Goal: Task Accomplishment & Management: Manage account settings

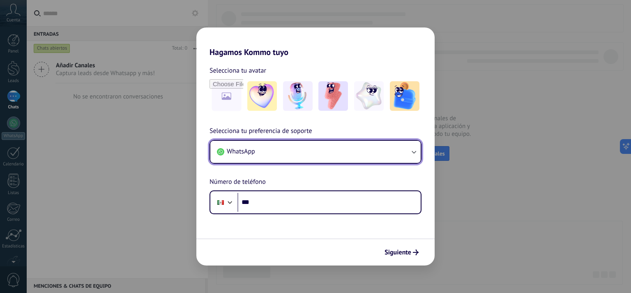
click at [303, 154] on button "WhatsApp" at bounding box center [315, 152] width 210 height 22
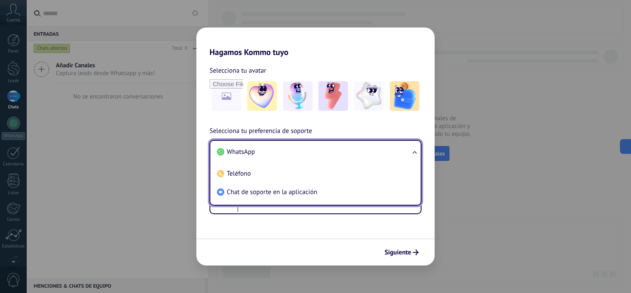
click at [248, 155] on span "WhatsApp" at bounding box center [241, 152] width 28 height 8
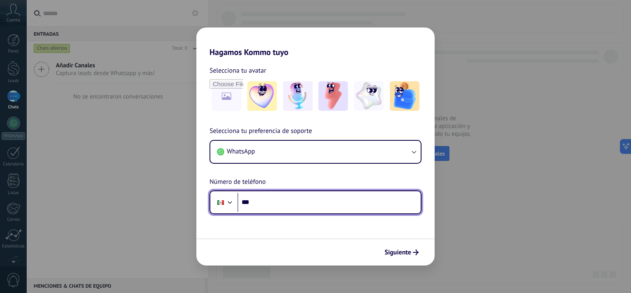
click at [269, 209] on input "***" at bounding box center [329, 202] width 183 height 19
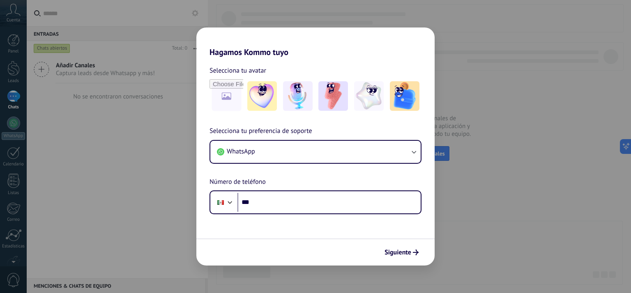
click at [391, 252] on span "Siguiente" at bounding box center [398, 253] width 27 height 6
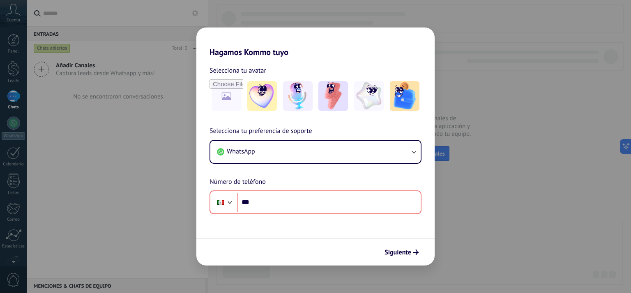
click at [130, 81] on div "Hagamos Kommo tuyo Selecciona tu avatar Selecciona tu preferencia de soporte Wh…" at bounding box center [315, 146] width 631 height 293
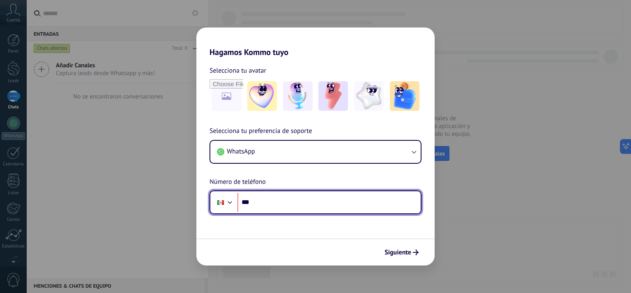
click at [279, 203] on input "***" at bounding box center [329, 202] width 183 height 19
type input "**********"
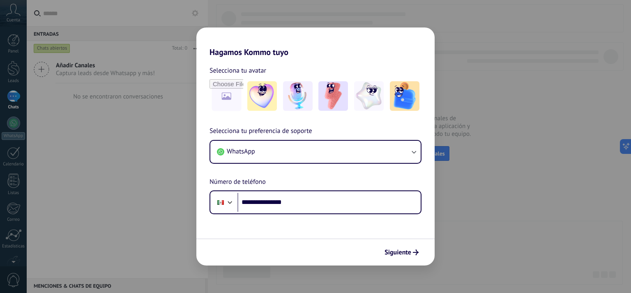
click at [409, 255] on span "Siguiente" at bounding box center [398, 253] width 27 height 6
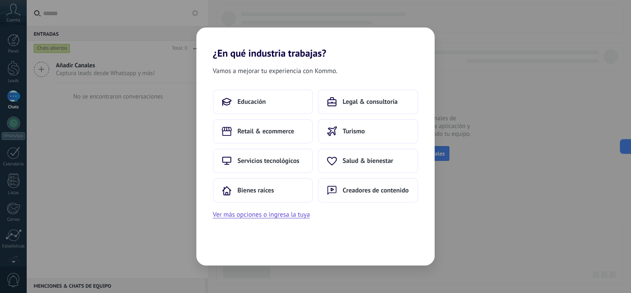
click at [253, 107] on button "Educación" at bounding box center [263, 102] width 100 height 25
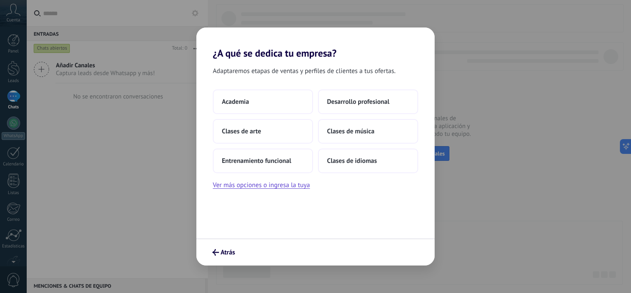
click at [251, 98] on button "Academia" at bounding box center [263, 102] width 100 height 25
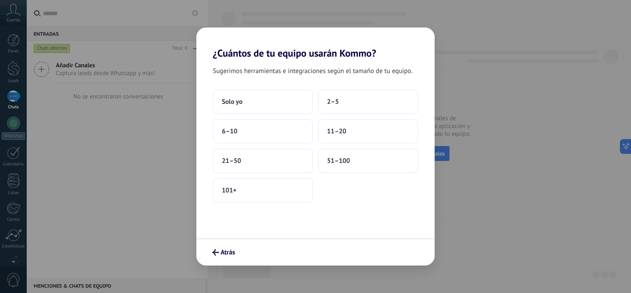
click at [326, 108] on button "2–5" at bounding box center [368, 102] width 100 height 25
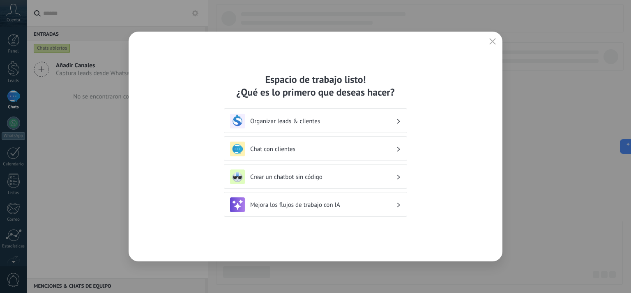
click at [317, 124] on h3 "Organizar leads & clientes" at bounding box center [323, 122] width 146 height 8
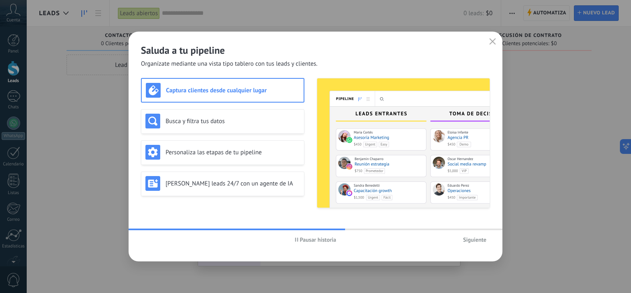
click at [478, 240] on span "Siguiente" at bounding box center [474, 240] width 23 height 6
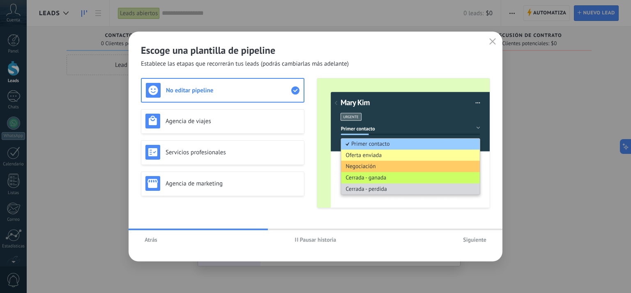
click at [199, 119] on h3 "Agencia de viajes" at bounding box center [233, 122] width 134 height 8
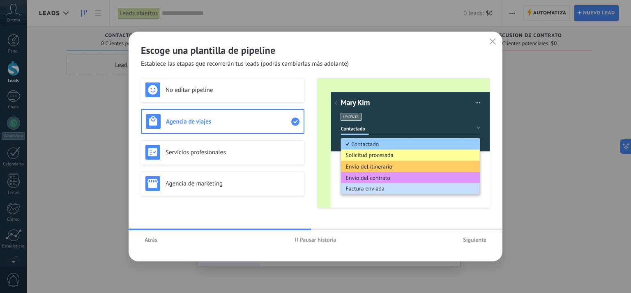
click at [209, 97] on div "No editar pipeline" at bounding box center [223, 90] width 164 height 25
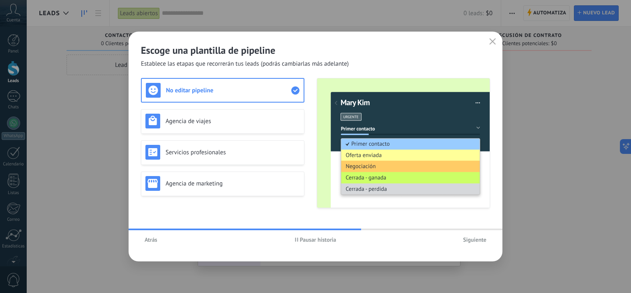
click at [479, 237] on span "Siguiente" at bounding box center [474, 240] width 23 height 6
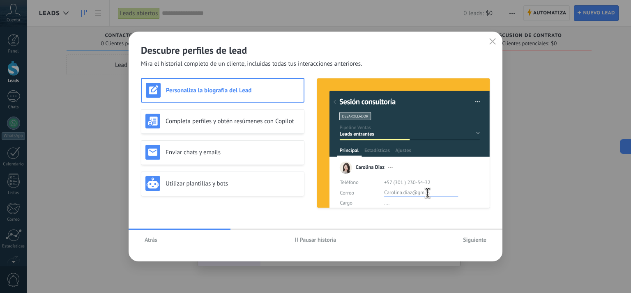
drag, startPoint x: 483, startPoint y: 45, endPoint x: 488, endPoint y: 42, distance: 5.9
click at [485, 43] on div "Descubre perfiles de lead Mira el historial completo de un cliente, incluidas t…" at bounding box center [316, 50] width 374 height 37
drag, startPoint x: 488, startPoint y: 42, endPoint x: 410, endPoint y: 77, distance: 85.4
click at [489, 42] on button "button" at bounding box center [493, 42] width 11 height 12
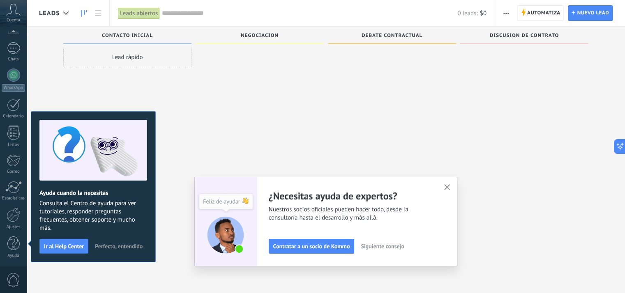
scroll to position [14, 0]
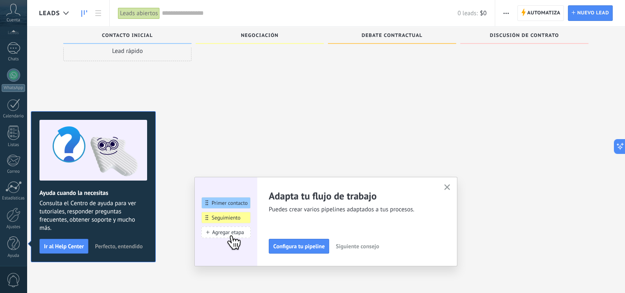
click at [448, 189] on icon "button" at bounding box center [447, 188] width 6 height 6
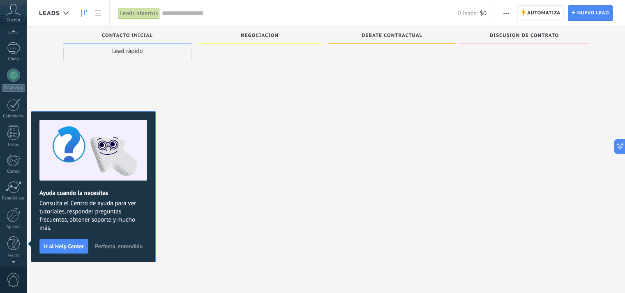
scroll to position [0, 0]
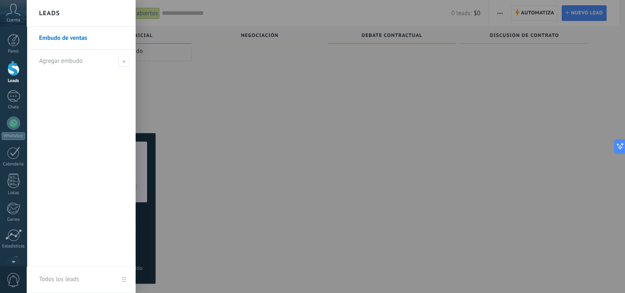
click at [324, 122] on div "Negociación 0 Clientes potenciales: $0" at bounding box center [262, 120] width 132 height 214
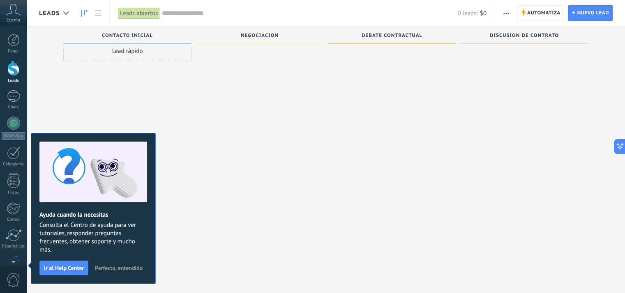
click at [119, 270] on span "Perfecto, entendido" at bounding box center [119, 269] width 48 height 6
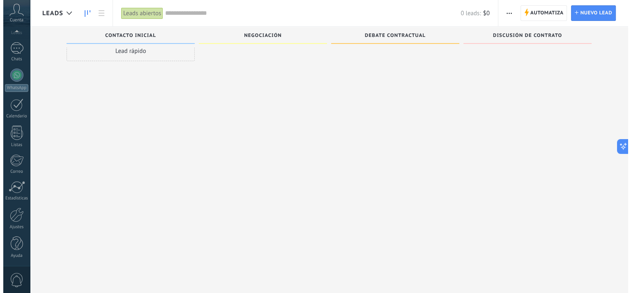
scroll to position [48, 0]
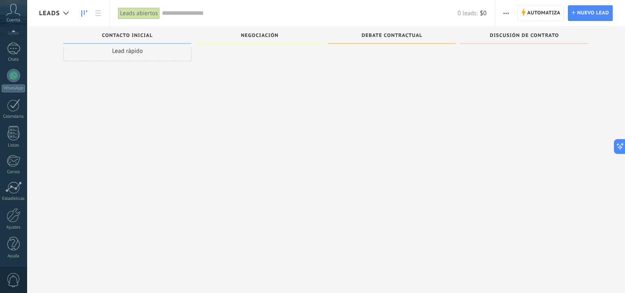
click at [13, 279] on span "0" at bounding box center [14, 280] width 14 height 14
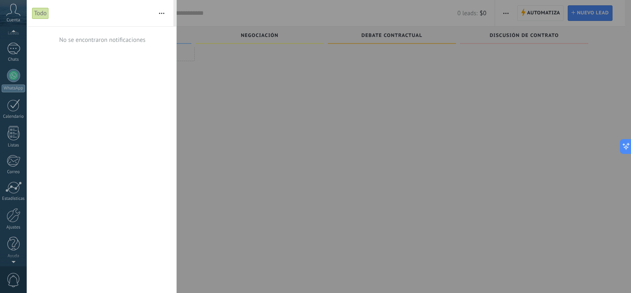
scroll to position [30, 0]
click at [11, 15] on icon at bounding box center [13, 10] width 14 height 12
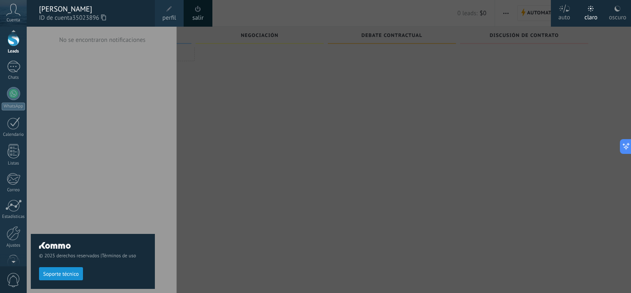
click at [296, 179] on div at bounding box center [342, 146] width 631 height 293
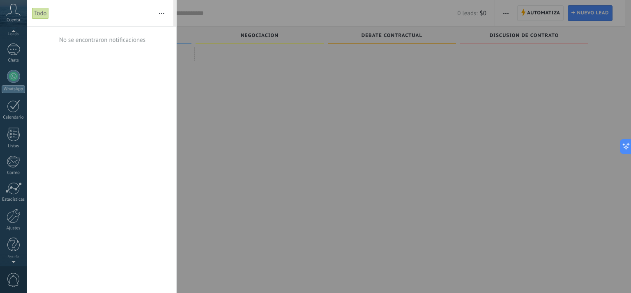
scroll to position [48, 0]
click at [12, 213] on div at bounding box center [14, 215] width 14 height 14
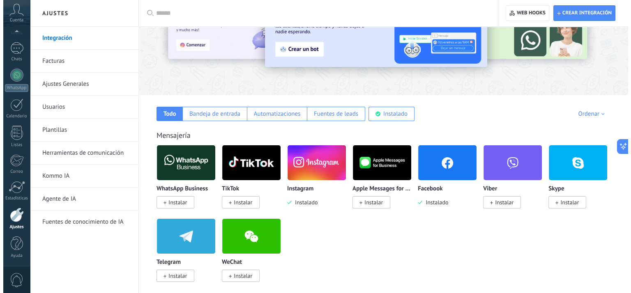
scroll to position [69, 0]
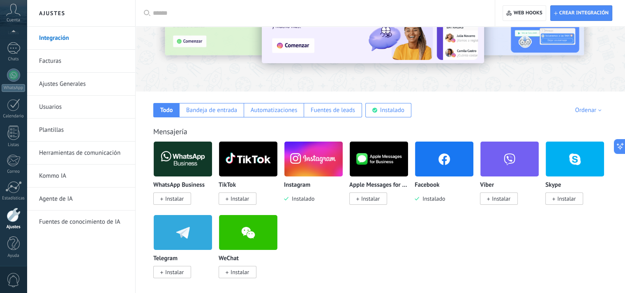
click at [196, 163] on img at bounding box center [183, 159] width 58 height 40
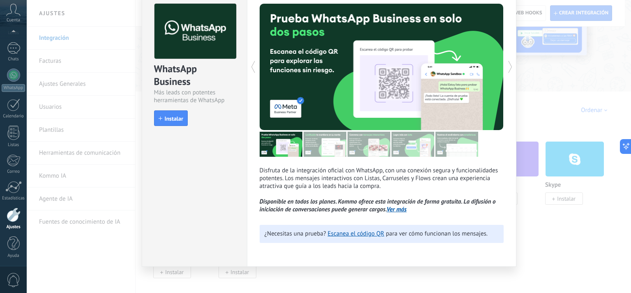
scroll to position [43, 0]
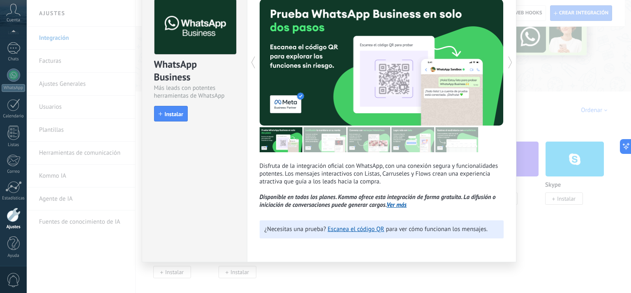
click at [228, 139] on div "WhatsApp Business Más leads con potentes herramientas de WhatsApp install Insta…" at bounding box center [194, 123] width 105 height 278
click at [506, 62] on icon at bounding box center [510, 62] width 8 height 16
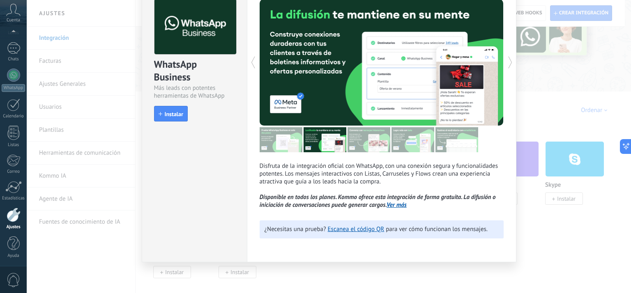
click at [506, 62] on icon at bounding box center [510, 62] width 8 height 16
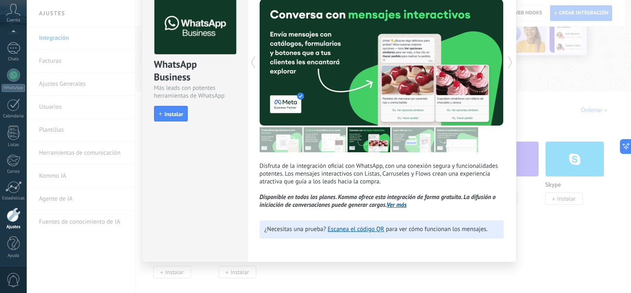
click at [506, 62] on icon at bounding box center [510, 62] width 8 height 16
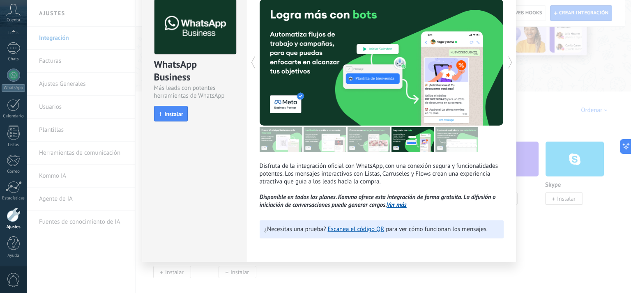
click at [548, 113] on div "WhatsApp Business Más leads con potentes herramientas de WhatsApp install Insta…" at bounding box center [329, 146] width 605 height 293
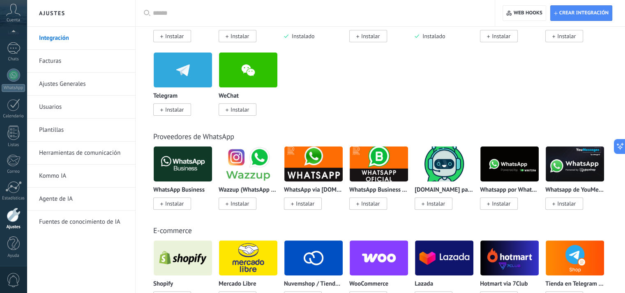
scroll to position [250, 0]
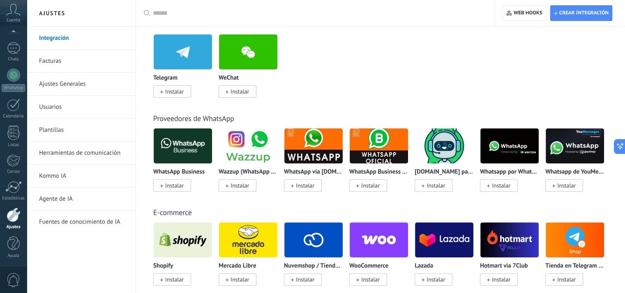
drag, startPoint x: 484, startPoint y: 215, endPoint x: 492, endPoint y: 214, distance: 7.9
click at [492, 214] on div "E-commerce" at bounding box center [380, 212] width 454 height 9
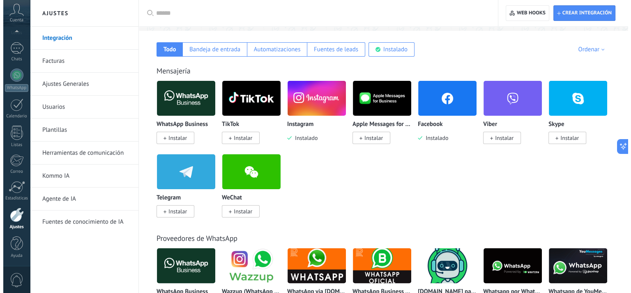
scroll to position [0, 0]
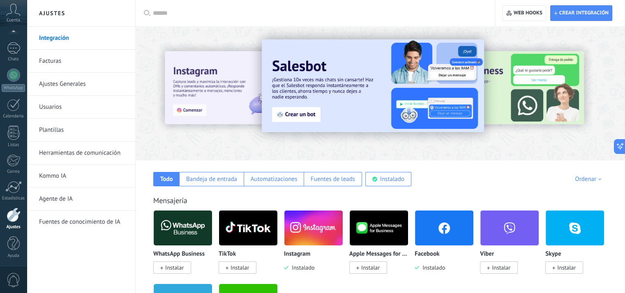
click at [224, 19] on div at bounding box center [318, 13] width 330 height 26
click at [224, 15] on input "text" at bounding box center [318, 13] width 330 height 9
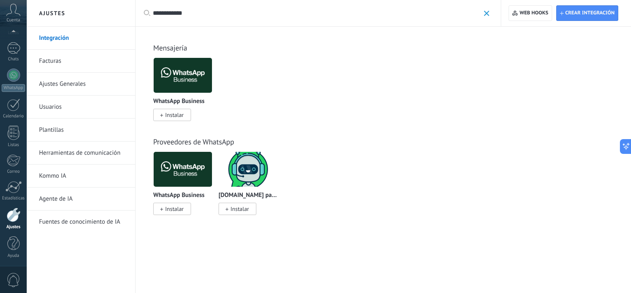
type input "**********"
click at [192, 67] on img at bounding box center [183, 75] width 58 height 40
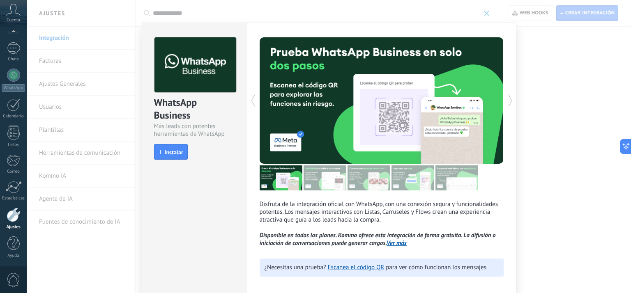
scroll to position [1, 0]
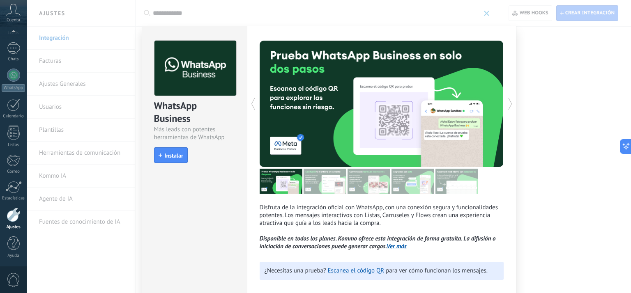
click at [509, 100] on icon at bounding box center [510, 104] width 8 height 16
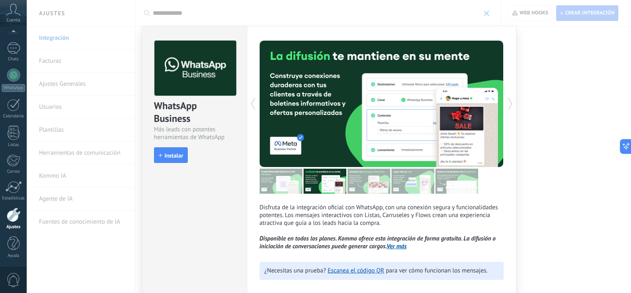
click at [509, 100] on icon at bounding box center [510, 104] width 8 height 16
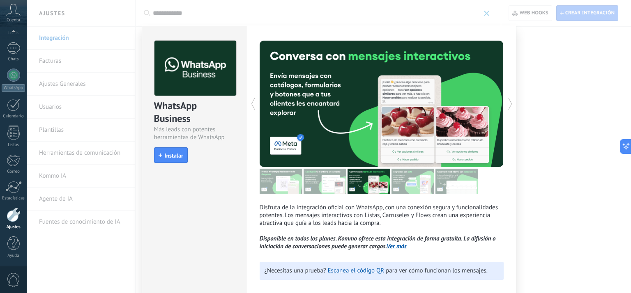
click at [508, 105] on icon at bounding box center [510, 104] width 8 height 16
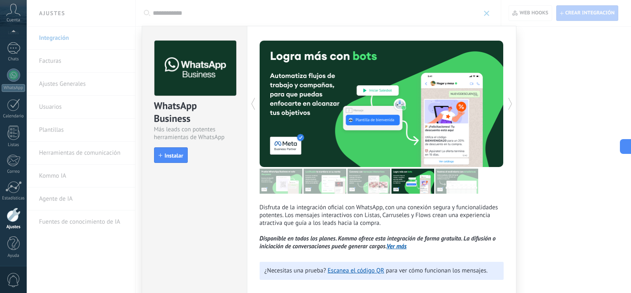
click at [508, 105] on icon at bounding box center [510, 104] width 8 height 16
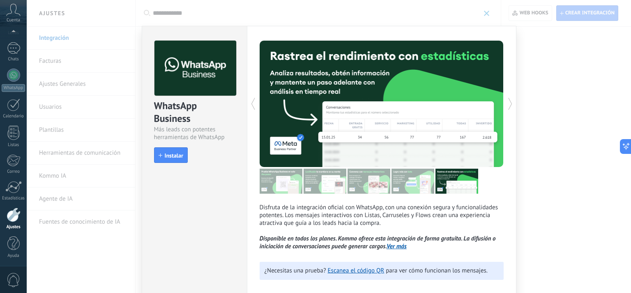
click at [508, 105] on icon at bounding box center [510, 104] width 8 height 16
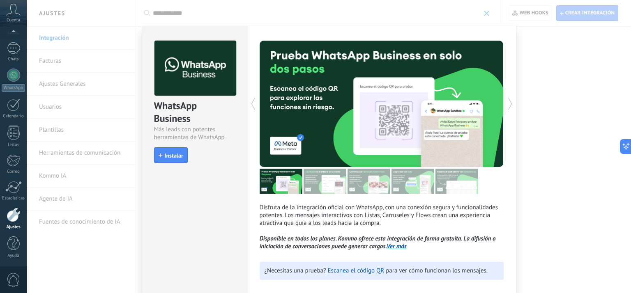
click at [508, 105] on icon at bounding box center [510, 104] width 8 height 16
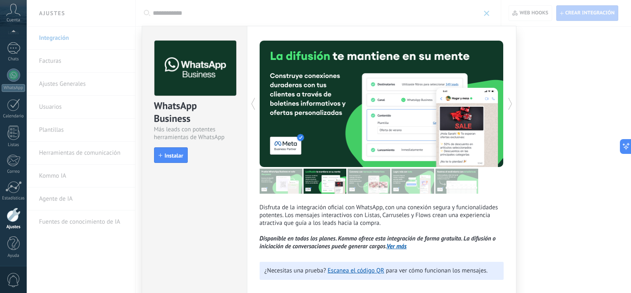
click at [587, 64] on div "WhatsApp Business Más leads con potentes herramientas de WhatsApp install Insta…" at bounding box center [329, 146] width 605 height 293
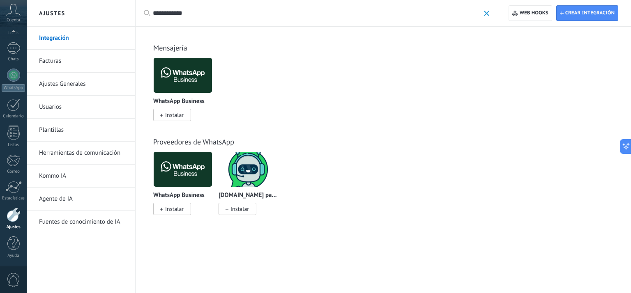
scroll to position [0, 0]
click at [192, 172] on img at bounding box center [183, 170] width 58 height 40
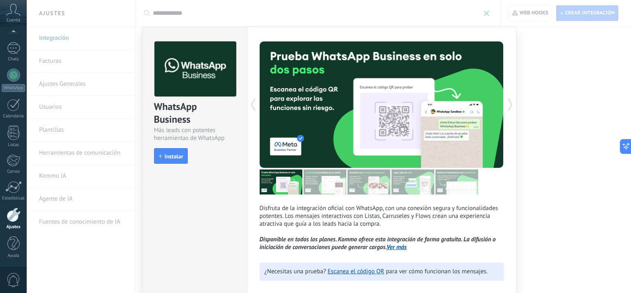
click at [509, 35] on div "Disfruta de la integración oficial con WhatsApp, con una conexión segura y func…" at bounding box center [382, 166] width 270 height 278
click at [538, 89] on div "WhatsApp Business Más leads con potentes herramientas de WhatsApp install Insta…" at bounding box center [329, 146] width 605 height 293
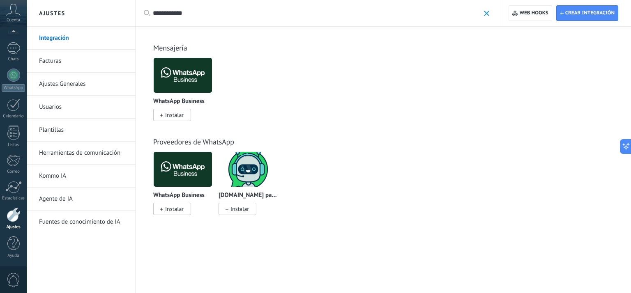
click at [262, 185] on img at bounding box center [248, 170] width 58 height 40
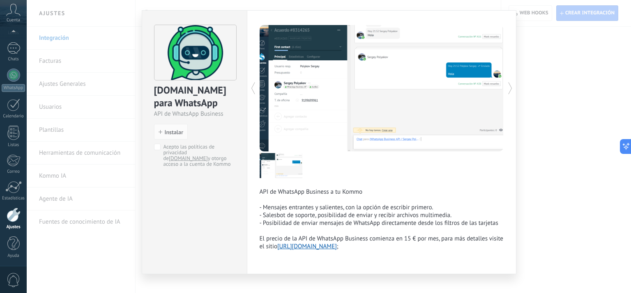
scroll to position [29, 0]
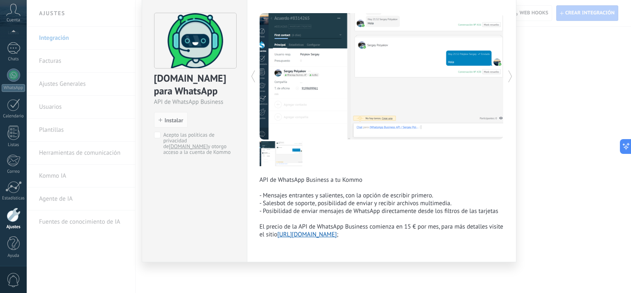
click at [529, 97] on div "ChatArchitect.com para WhatsApp API de WhatsApp Business install Instalar Acept…" at bounding box center [329, 146] width 605 height 293
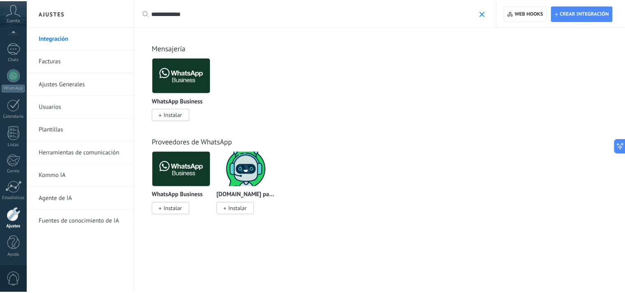
scroll to position [0, 0]
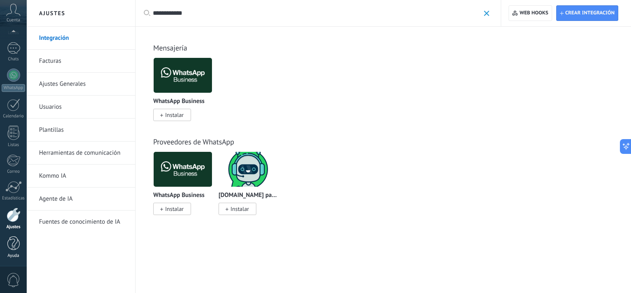
click at [13, 243] on div at bounding box center [13, 244] width 12 height 14
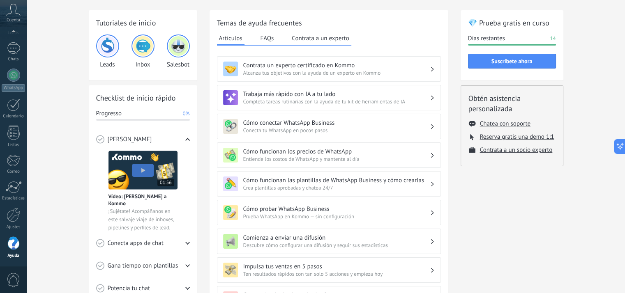
scroll to position [25, 0]
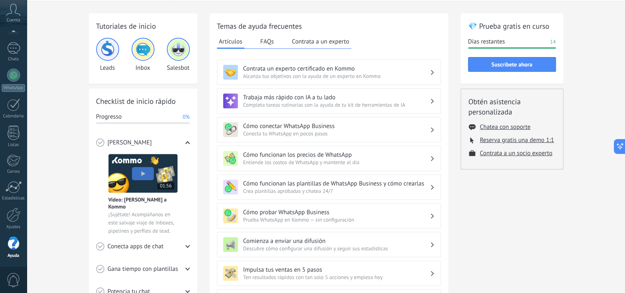
click at [291, 149] on div "Cómo funcionan los precios de WhatsApp Entiende los costos de WhatsApp y manten…" at bounding box center [329, 158] width 224 height 25
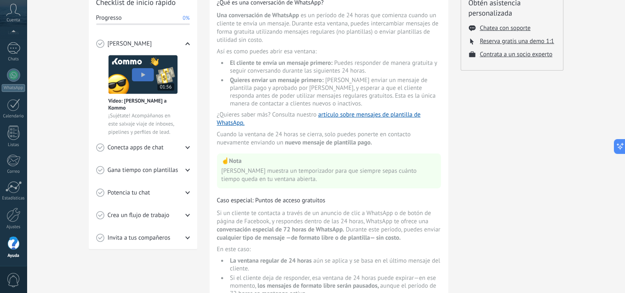
scroll to position [0, 0]
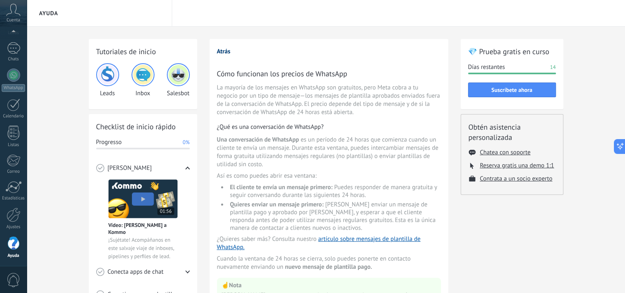
click at [222, 48] on button "Atrás" at bounding box center [224, 52] width 14 height 8
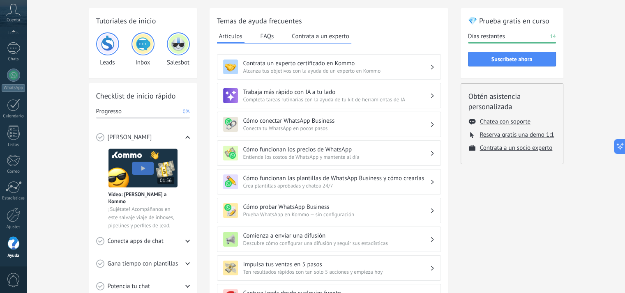
scroll to position [31, 0]
click at [395, 128] on span "Conecta tu WhatsApp en pocos pasos" at bounding box center [336, 128] width 187 height 7
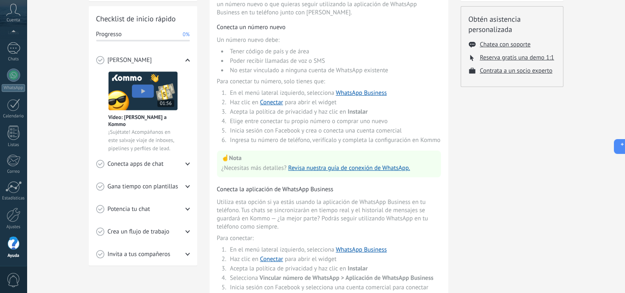
scroll to position [0, 0]
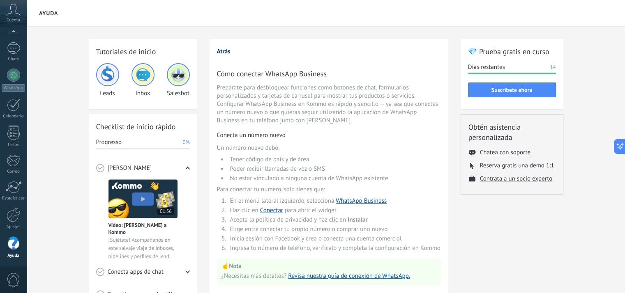
click at [225, 51] on button "Atrás" at bounding box center [224, 52] width 14 height 8
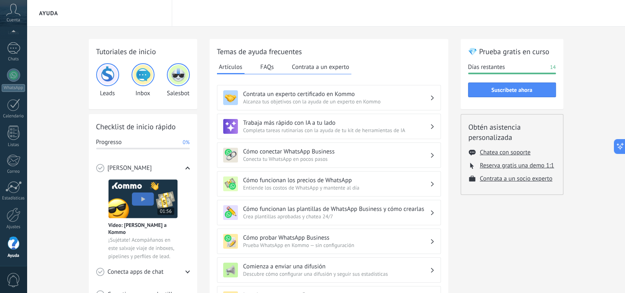
click at [26, 244] on link "Ayuda" at bounding box center [13, 248] width 27 height 22
click at [18, 215] on div at bounding box center [14, 215] width 14 height 14
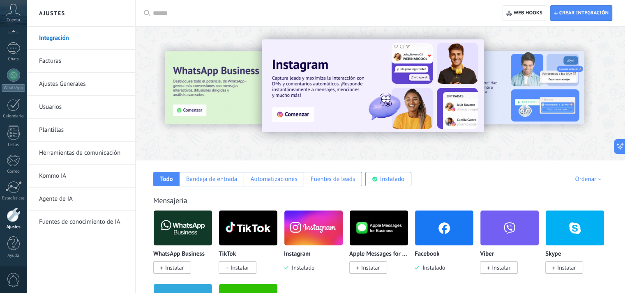
click at [67, 83] on link "Ajustes Generales" at bounding box center [83, 84] width 88 height 23
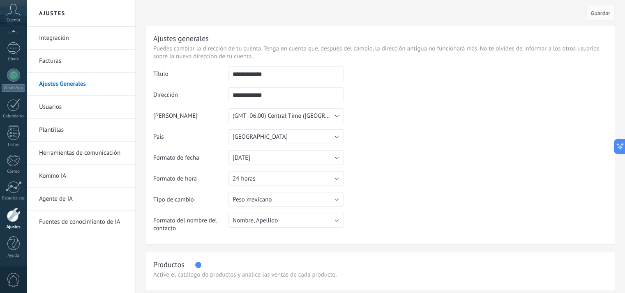
click at [263, 74] on input "**********" at bounding box center [286, 74] width 115 height 15
type input "******"
click at [279, 121] on button "(GMT -06:00) Central Time ([GEOGRAPHIC_DATA] & [GEOGRAPHIC_DATA])" at bounding box center [286, 116] width 115 height 15
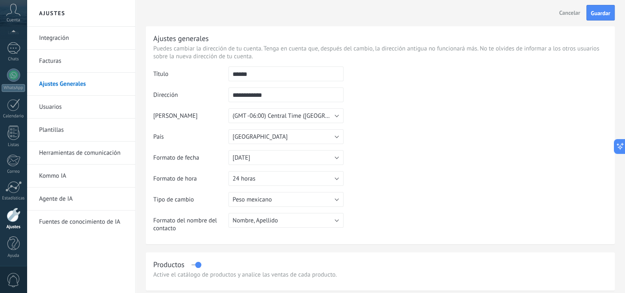
click at [429, 153] on table "**********" at bounding box center [380, 153] width 454 height 172
click at [317, 120] on span "(GMT -06:00) Central Time ([GEOGRAPHIC_DATA] & [GEOGRAPHIC_DATA])" at bounding box center [329, 116] width 192 height 8
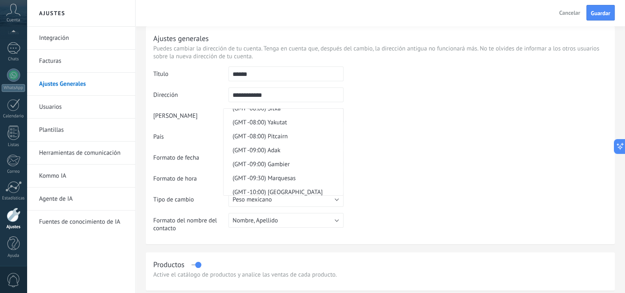
scroll to position [5724, 0]
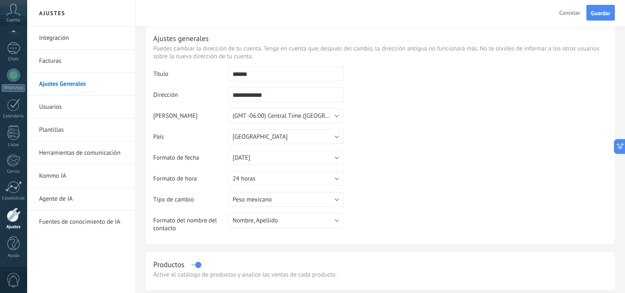
drag, startPoint x: 265, startPoint y: 138, endPoint x: 355, endPoint y: 159, distance: 92.8
click at [355, 159] on table "**********" at bounding box center [380, 153] width 454 height 172
click at [303, 112] on span "(GMT -06:00) Central Time ([GEOGRAPHIC_DATA] & [GEOGRAPHIC_DATA])" at bounding box center [329, 116] width 192 height 8
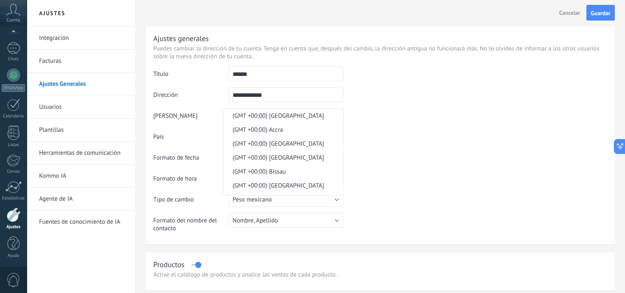
scroll to position [0, 0]
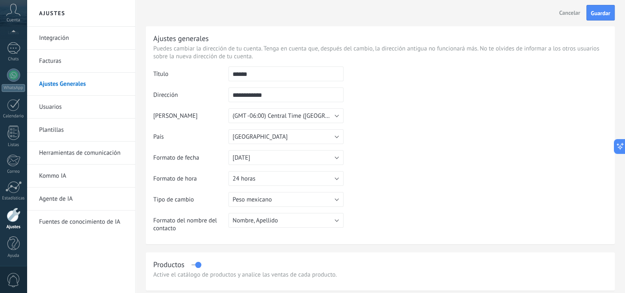
click at [385, 156] on table "**********" at bounding box center [380, 153] width 454 height 172
click at [330, 116] on span "(GMT -06:00) Central Time ([GEOGRAPHIC_DATA] & [GEOGRAPHIC_DATA])" at bounding box center [329, 116] width 192 height 8
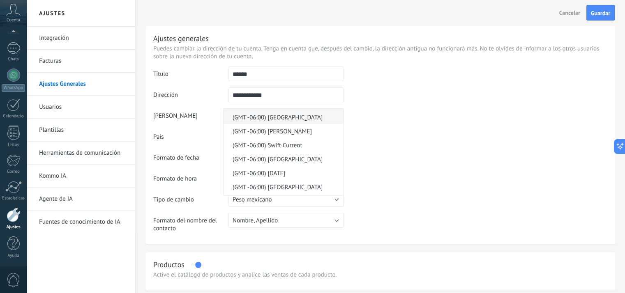
scroll to position [5436, 0]
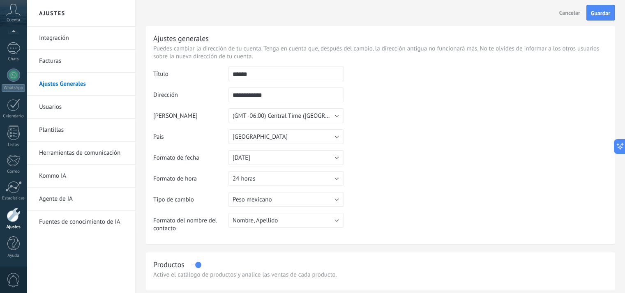
click at [380, 134] on td at bounding box center [476, 109] width 264 height 84
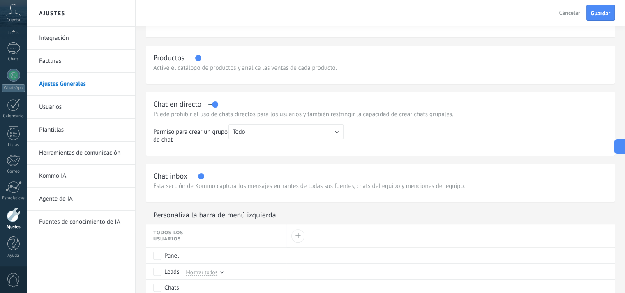
scroll to position [0, 0]
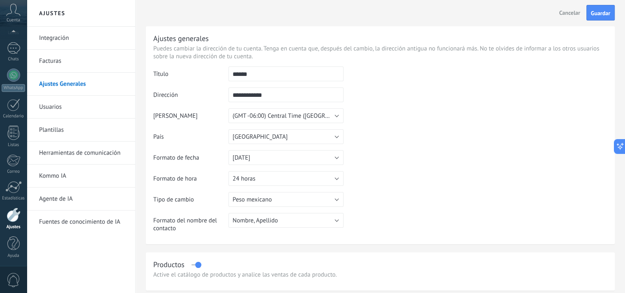
click at [67, 86] on link "Ajustes Generales" at bounding box center [83, 84] width 88 height 23
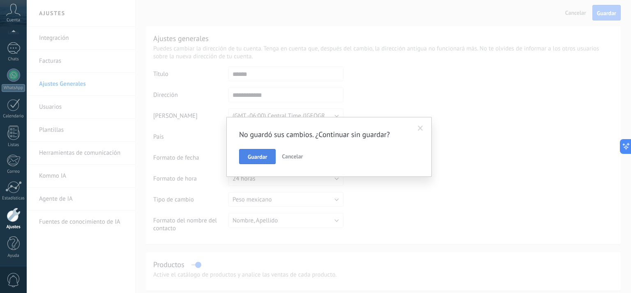
click at [262, 157] on span "Guardar" at bounding box center [257, 157] width 19 height 6
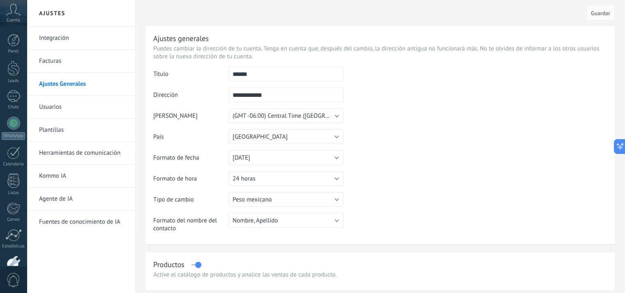
click at [65, 42] on link "Integración" at bounding box center [83, 38] width 88 height 23
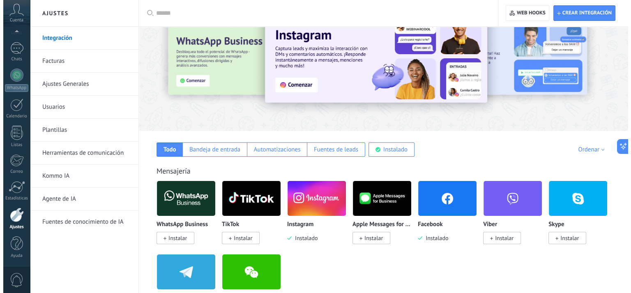
scroll to position [77, 0]
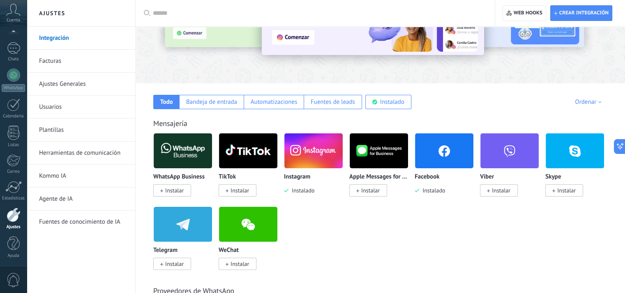
click at [184, 153] on img at bounding box center [183, 151] width 58 height 40
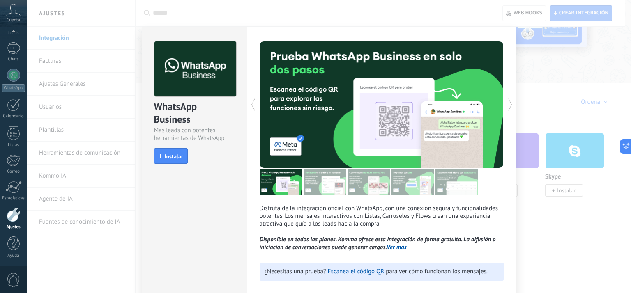
click at [184, 153] on button "Instalar" at bounding box center [171, 156] width 34 height 16
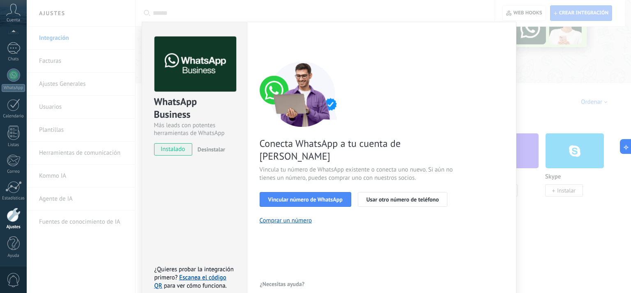
scroll to position [0, 0]
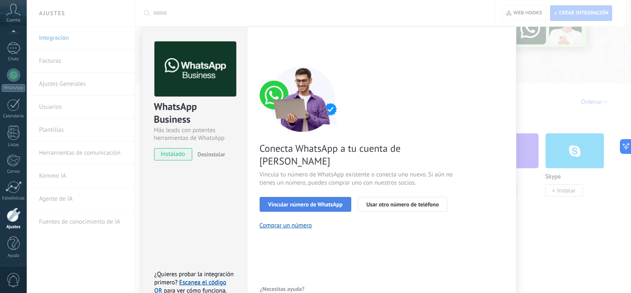
click at [326, 202] on span "Vincular número de WhatsApp" at bounding box center [305, 205] width 74 height 6
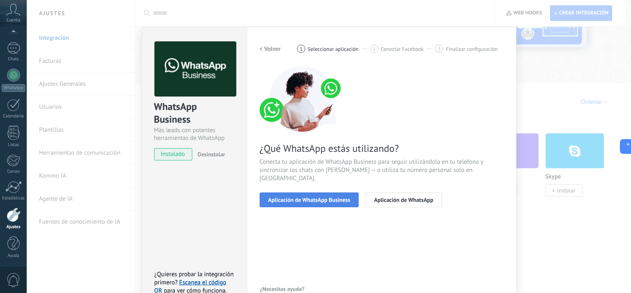
click at [316, 197] on span "Aplicación de WhatsApp Business" at bounding box center [309, 200] width 82 height 6
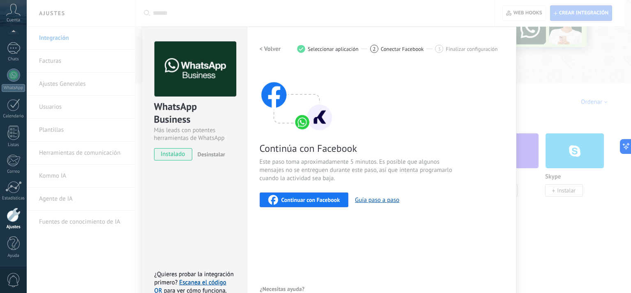
click at [317, 200] on span "Continuar con Facebook" at bounding box center [311, 200] width 59 height 6
click at [321, 199] on span "Continuar con Facebook" at bounding box center [311, 200] width 59 height 6
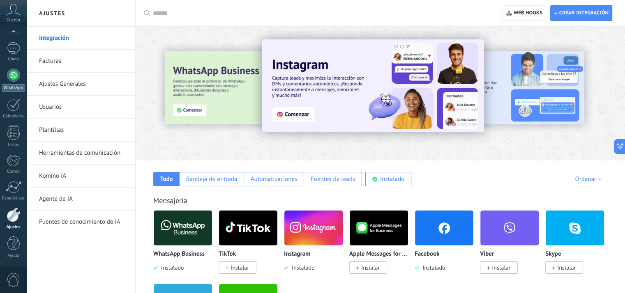
click at [20, 74] on link "WhatsApp" at bounding box center [13, 80] width 27 height 23
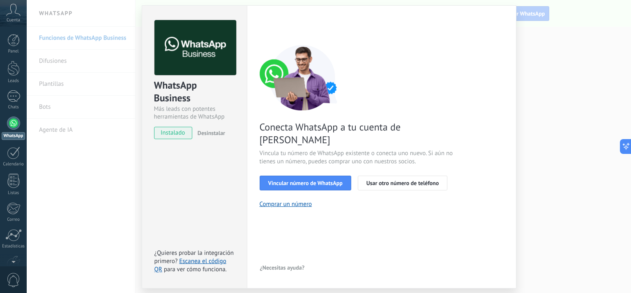
scroll to position [22, 0]
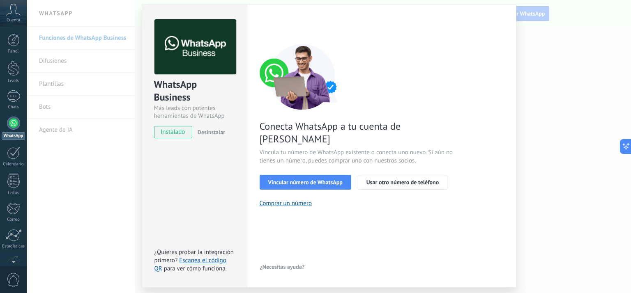
click at [524, 197] on div "WhatsApp Business Más leads con potentes herramientas de WhatsApp instalado Des…" at bounding box center [329, 146] width 605 height 293
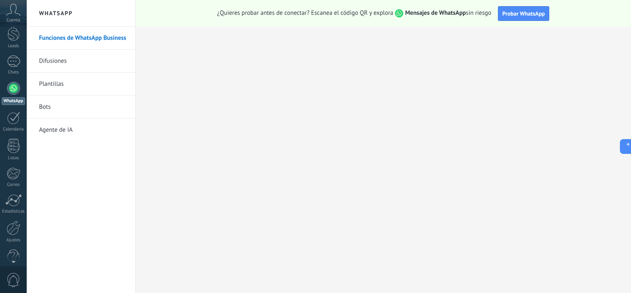
scroll to position [48, 0]
click at [17, 225] on div "Ajustes" at bounding box center [14, 227] width 24 height 5
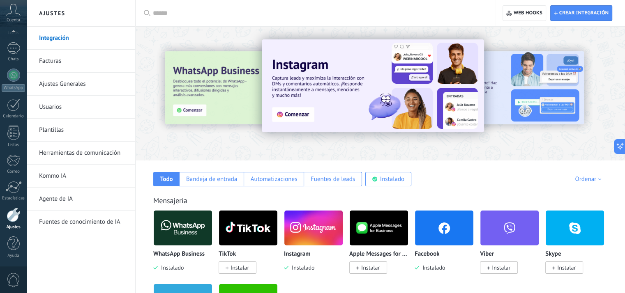
click at [181, 217] on img at bounding box center [183, 228] width 58 height 40
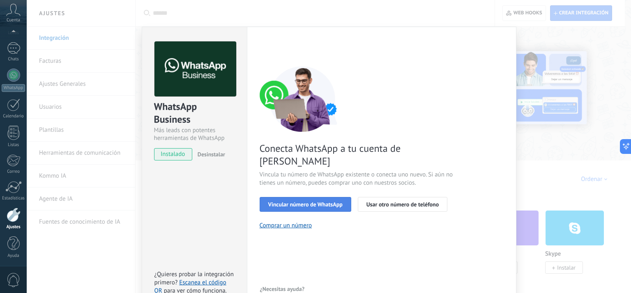
click at [285, 202] on span "Vincular número de WhatsApp" at bounding box center [305, 205] width 74 height 6
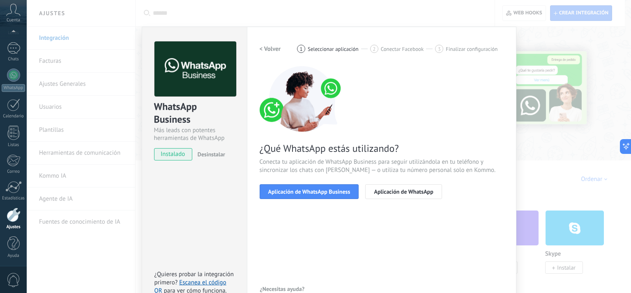
click at [275, 46] on h2 "< Volver" at bounding box center [270, 49] width 21 height 8
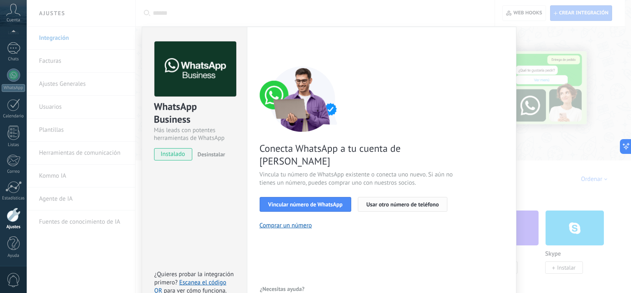
click at [400, 197] on button "Usar otro número de teléfono" at bounding box center [403, 204] width 90 height 15
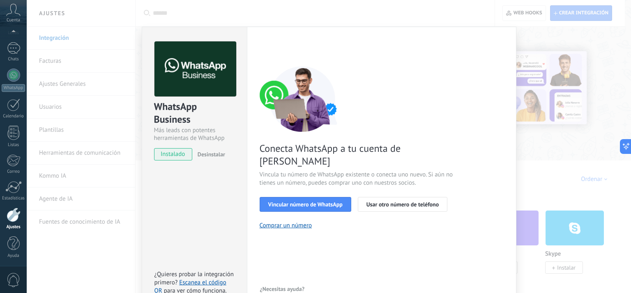
click at [216, 155] on span "Desinstalar" at bounding box center [212, 154] width 28 height 7
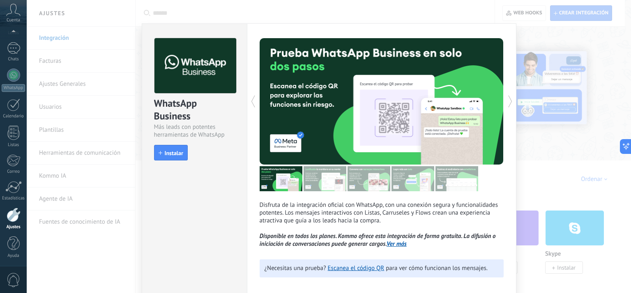
scroll to position [2, 0]
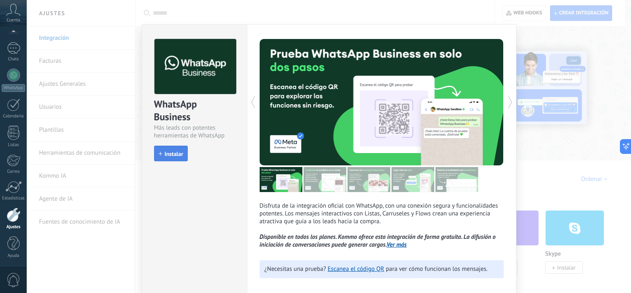
click at [179, 155] on span "Instalar" at bounding box center [174, 154] width 18 height 6
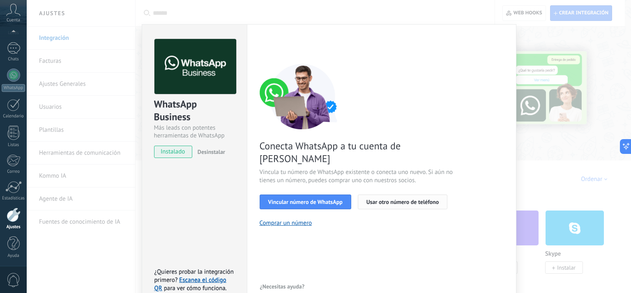
click at [384, 199] on span "Usar otro número de teléfono" at bounding box center [403, 202] width 72 height 6
click at [305, 199] on span "Vincular número de WhatsApp" at bounding box center [305, 202] width 74 height 6
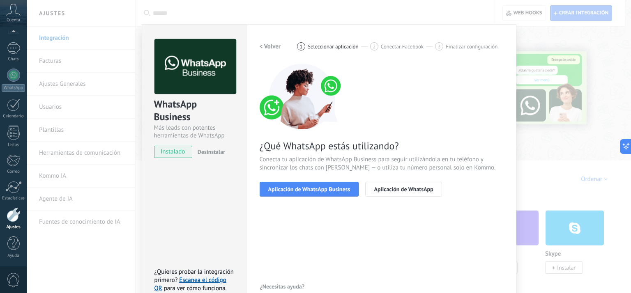
click at [307, 212] on div "< Volver 1 Seleccionar aplicación 2 Conectar Facebook 3 Finalizar configuración…" at bounding box center [382, 166] width 244 height 254
click at [318, 187] on span "Aplicación de WhatsApp Business" at bounding box center [309, 190] width 82 height 6
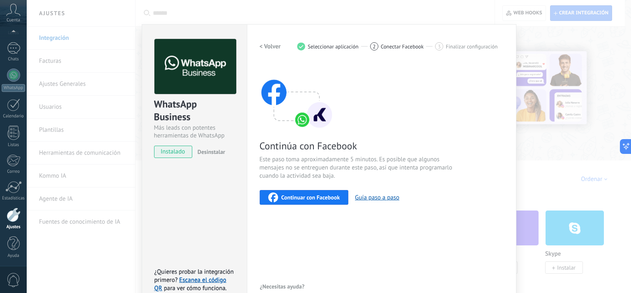
click at [314, 197] on span "Continuar con Facebook" at bounding box center [311, 198] width 59 height 6
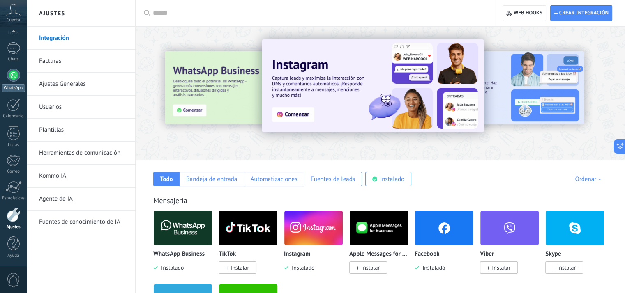
click at [15, 69] on div at bounding box center [13, 75] width 13 height 13
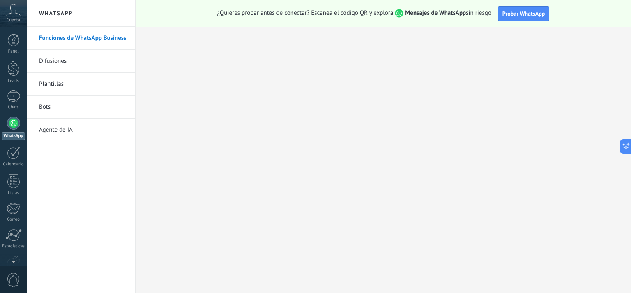
scroll to position [48, 0]
click at [17, 220] on div at bounding box center [14, 215] width 14 height 14
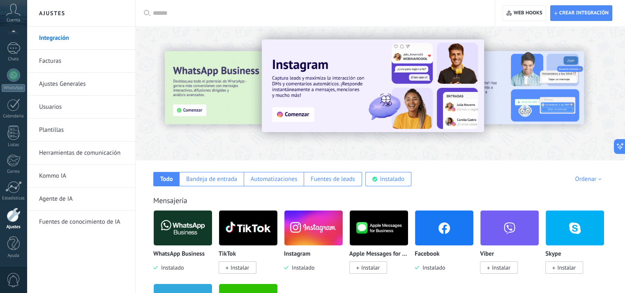
click at [177, 257] on p "WhatsApp Business" at bounding box center [178, 254] width 51 height 7
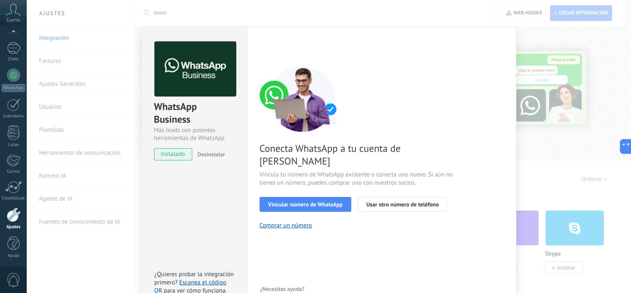
click at [362, 109] on div "Conecta WhatsApp a tu cuenta de Kommo Vincula tu número de WhatsApp existente o…" at bounding box center [382, 148] width 244 height 164
click at [153, 185] on div "WhatsApp Business Más leads con potentes herramientas de WhatsApp instalado Des…" at bounding box center [194, 169] width 105 height 284
click at [557, 131] on div "WhatsApp Business Más leads con potentes herramientas de WhatsApp instalado Des…" at bounding box center [329, 146] width 605 height 293
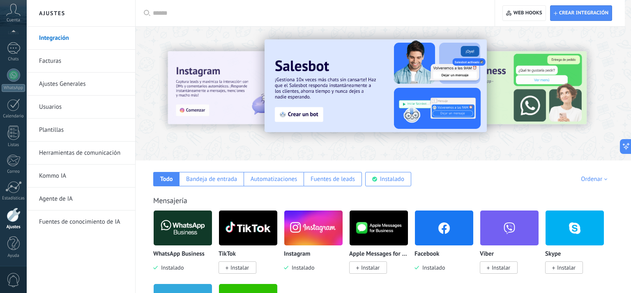
click at [557, 131] on div at bounding box center [329, 146] width 605 height 293
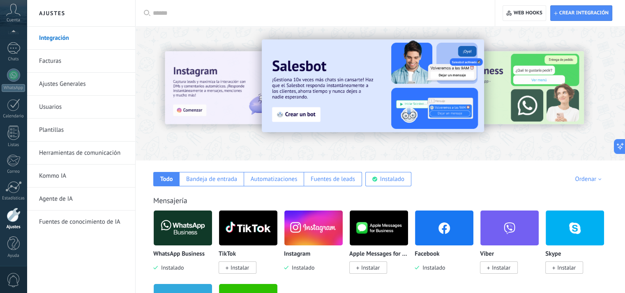
click at [68, 53] on link "Facturas" at bounding box center [83, 61] width 88 height 23
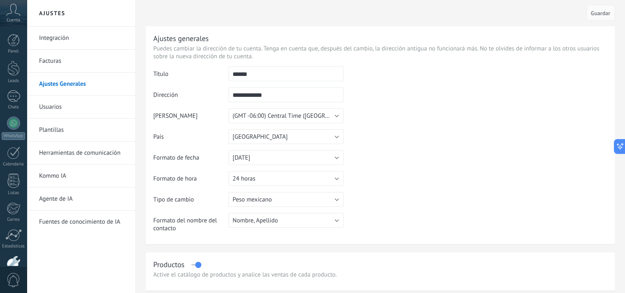
click at [79, 113] on link "Usuarios" at bounding box center [83, 107] width 88 height 23
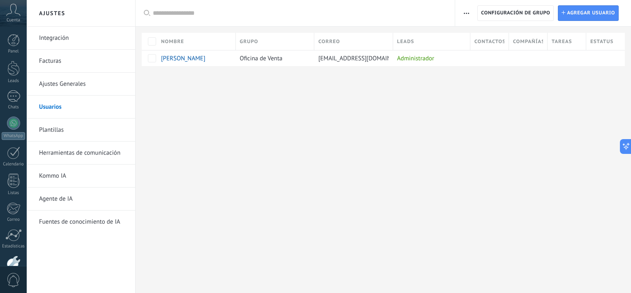
click at [78, 132] on link "Plantillas" at bounding box center [83, 130] width 88 height 23
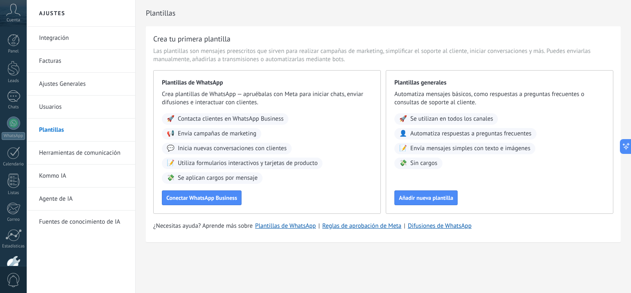
click at [74, 44] on link "Integración" at bounding box center [83, 38] width 88 height 23
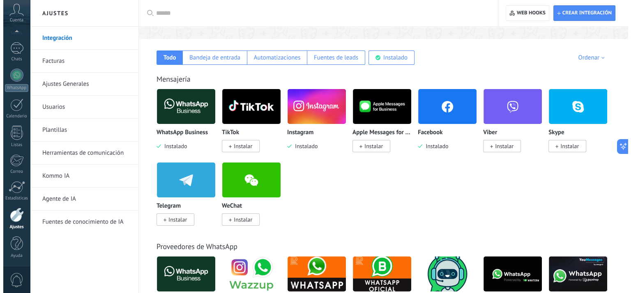
scroll to position [125, 0]
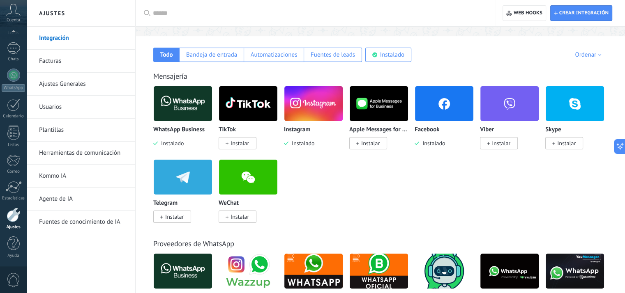
click at [191, 105] on img at bounding box center [183, 104] width 58 height 40
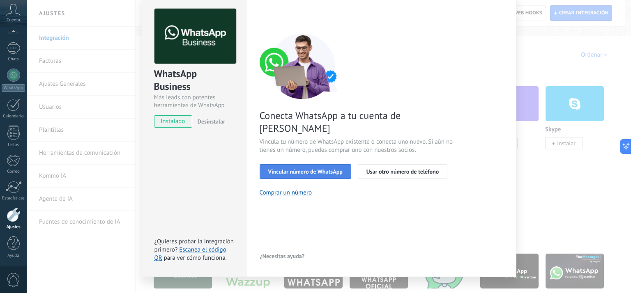
scroll to position [48, 0]
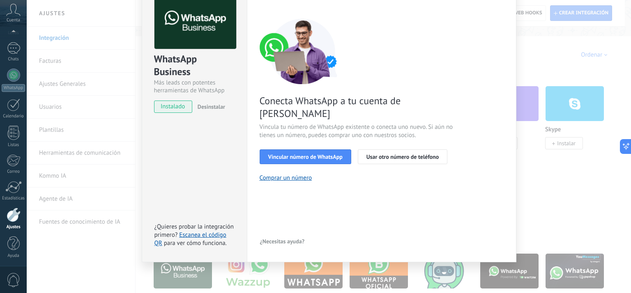
click at [178, 106] on span "instalado" at bounding box center [173, 107] width 37 height 12
click at [192, 44] on img at bounding box center [196, 21] width 82 height 55
drag, startPoint x: 192, startPoint y: 44, endPoint x: 277, endPoint y: 81, distance: 92.6
click at [277, 81] on div "WhatsApp Business Más leads con potentes herramientas de WhatsApp instalado Des…" at bounding box center [329, 121] width 375 height 284
click at [277, 81] on img at bounding box center [303, 51] width 86 height 66
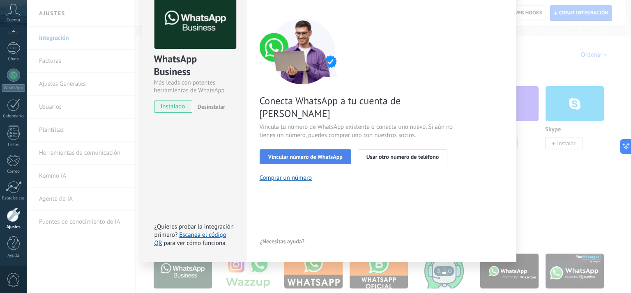
click at [277, 154] on span "Vincular número de WhatsApp" at bounding box center [305, 157] width 74 height 6
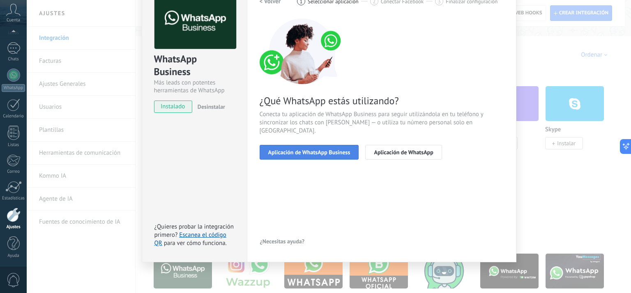
click at [302, 150] on span "Aplicación de WhatsApp Business" at bounding box center [309, 153] width 82 height 6
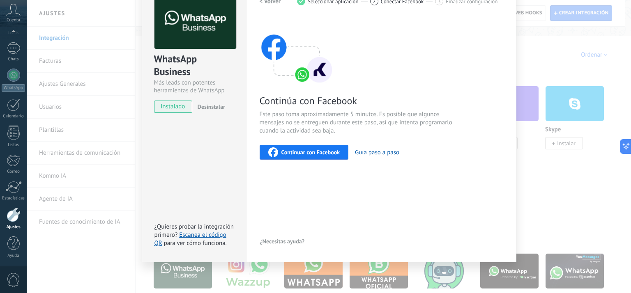
click at [302, 147] on button "Continuar con Facebook" at bounding box center [304, 152] width 89 height 15
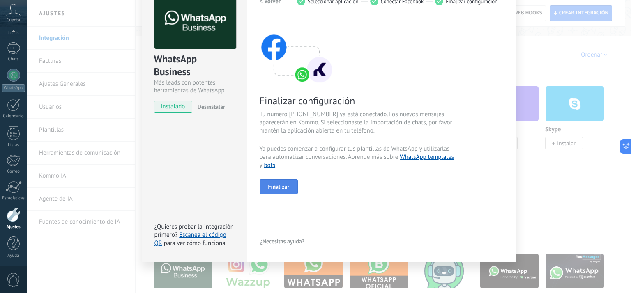
click at [283, 189] on span "Finalizar" at bounding box center [278, 187] width 21 height 6
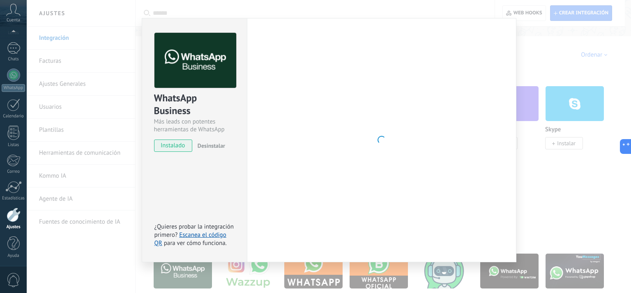
scroll to position [9, 0]
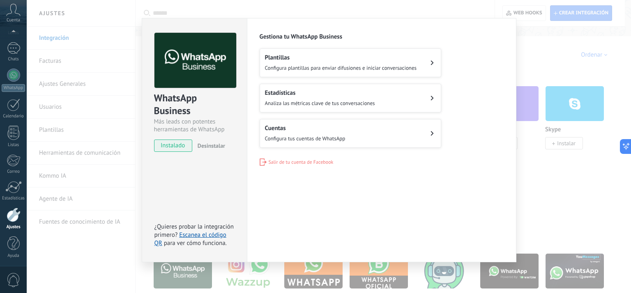
click at [355, 188] on div "Configuraciones Autorizaciones Esta pestaña registra a los usuarios que han con…" at bounding box center [382, 140] width 270 height 245
click at [538, 185] on div "WhatsApp Business Más leads con potentes herramientas de WhatsApp instalado Des…" at bounding box center [329, 146] width 605 height 293
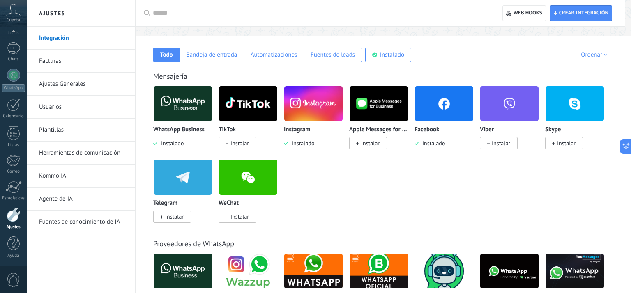
scroll to position [0, 0]
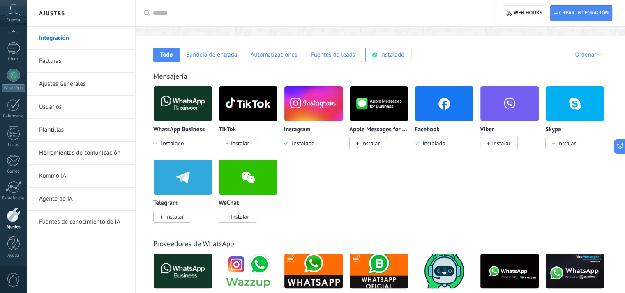
click at [439, 116] on img at bounding box center [444, 104] width 58 height 40
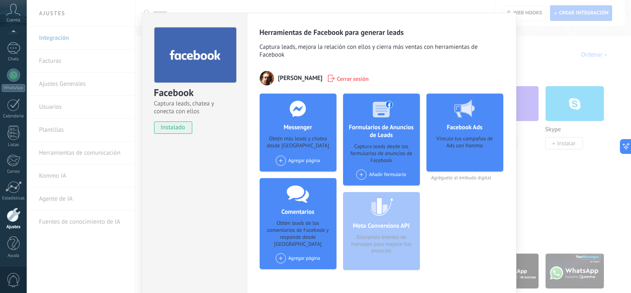
scroll to position [52, 0]
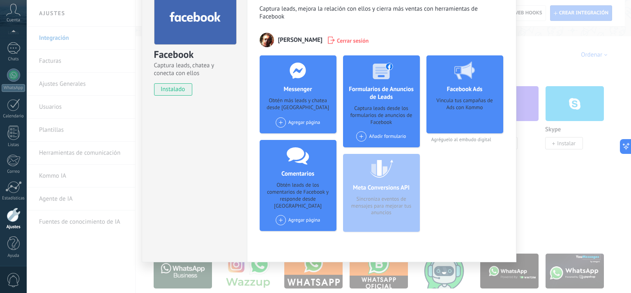
click at [564, 188] on div "Facebook Captura leads, chatea y conecta con ellos instalado Desinstalar Herram…" at bounding box center [329, 146] width 605 height 293
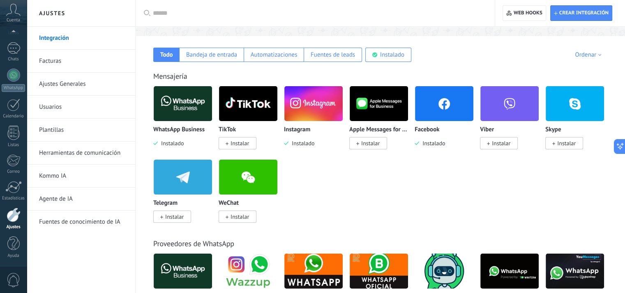
click at [331, 115] on img at bounding box center [313, 104] width 58 height 40
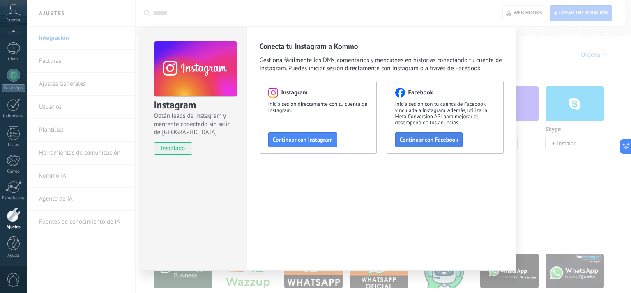
click at [418, 141] on span "Continuar con Facebook" at bounding box center [429, 140] width 59 height 6
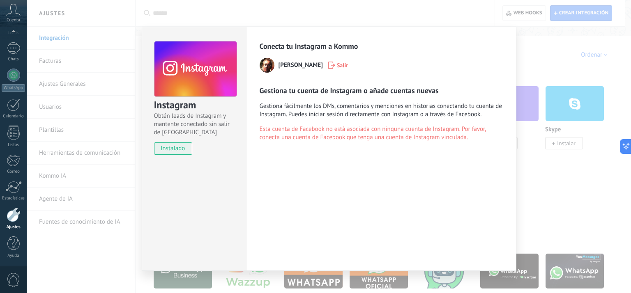
click at [559, 176] on div "Instagram Obtén leads de Instagram y mantente conectado sin salir de Kommo inst…" at bounding box center [329, 146] width 605 height 293
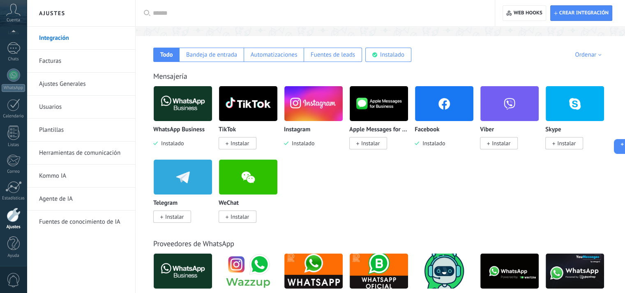
click at [322, 104] on img at bounding box center [313, 104] width 58 height 40
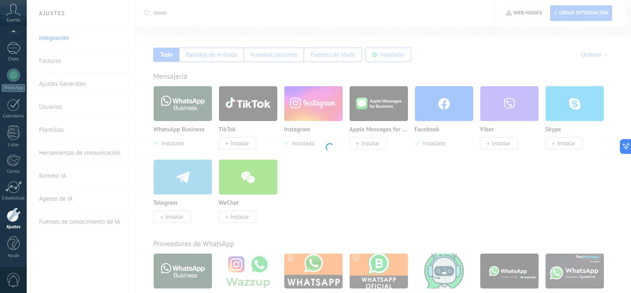
click at [322, 104] on div "Instagram Obtén leads de Instagram y mantente conectado sin salir de Kommo Inst…" at bounding box center [329, 146] width 605 height 293
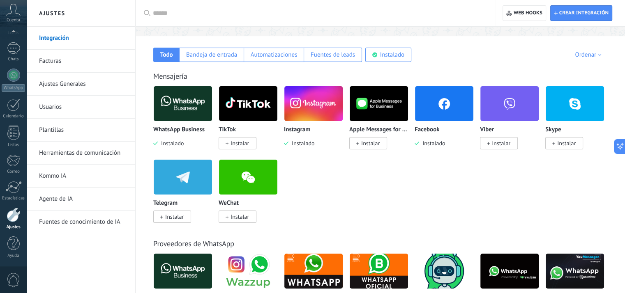
click at [322, 104] on img at bounding box center [313, 104] width 58 height 40
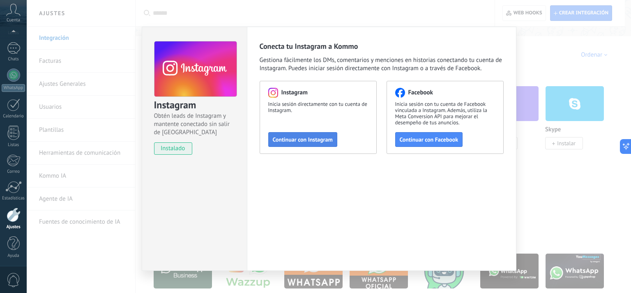
click at [303, 144] on button "Continuar con Instagram" at bounding box center [302, 139] width 69 height 15
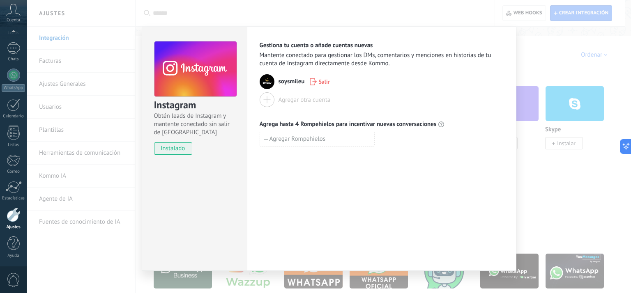
click at [570, 199] on div "Instagram Obtén leads de Instagram y mantente conectado sin salir de Kommo inst…" at bounding box center [329, 146] width 605 height 293
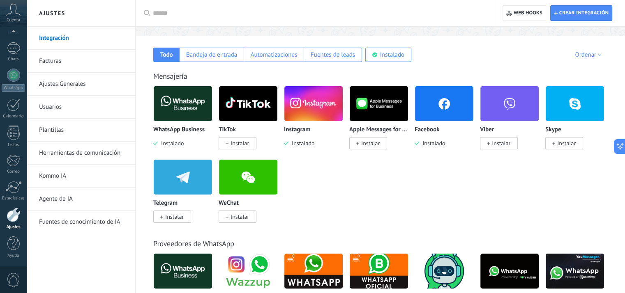
click at [447, 106] on img at bounding box center [444, 104] width 58 height 40
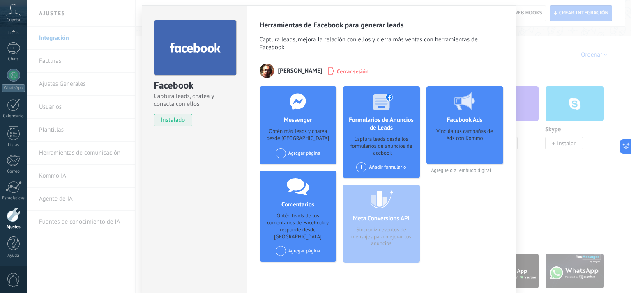
scroll to position [23, 0]
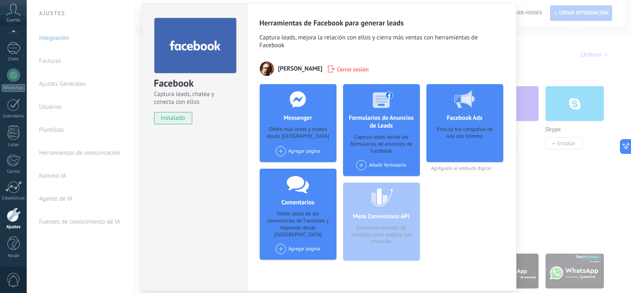
click at [298, 156] on div "Agregar página" at bounding box center [298, 151] width 45 height 10
click at [308, 166] on div "Immunocal mejora tu salud" at bounding box center [313, 167] width 76 height 18
click at [306, 155] on div "Immunocal mejora tu salud" at bounding box center [302, 152] width 38 height 12
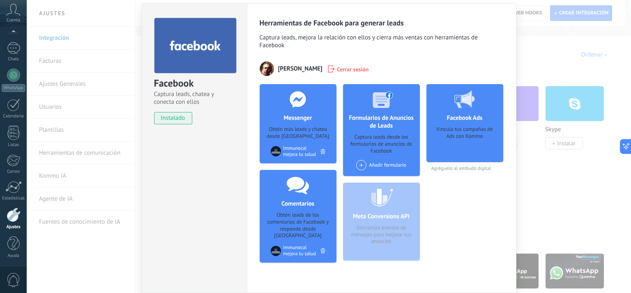
click at [556, 127] on div "Facebook Captura leads, chatea y conecta con ellos instalado Desinstalar Herram…" at bounding box center [329, 146] width 605 height 293
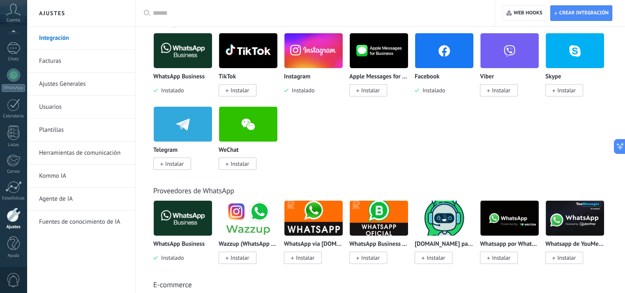
scroll to position [0, 0]
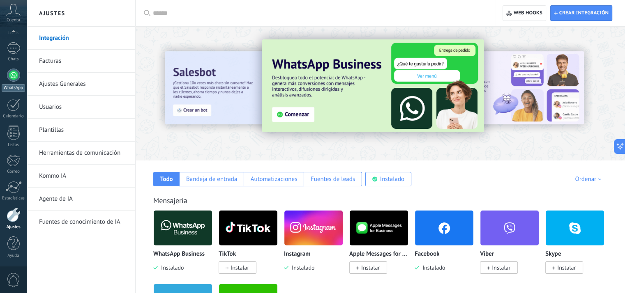
click at [13, 74] on div at bounding box center [13, 75] width 13 height 13
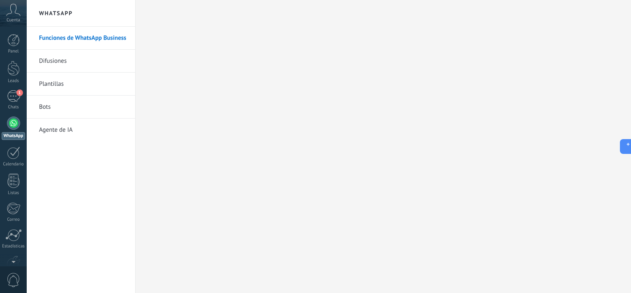
click at [11, 118] on div at bounding box center [13, 123] width 13 height 13
click at [15, 50] on div "1" at bounding box center [13, 48] width 13 height 12
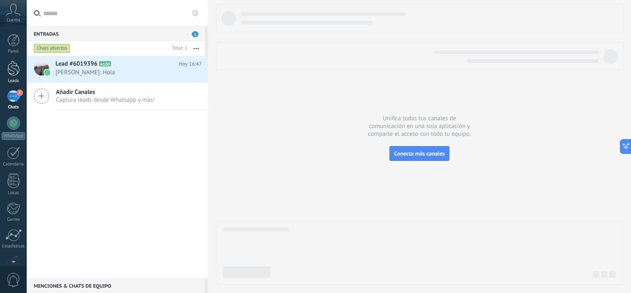
click at [26, 62] on link "Leads" at bounding box center [13, 72] width 27 height 23
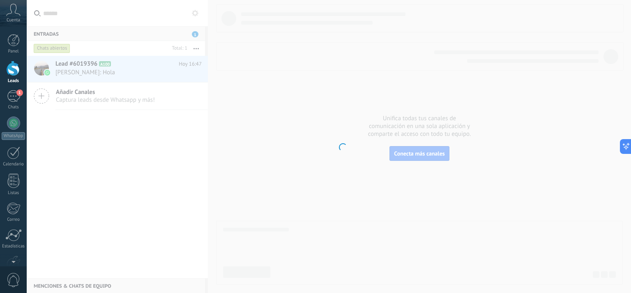
click at [38, 69] on body ".abccls-1,.abccls-2{fill-rule:evenodd}.abccls-2{fill:#fff} .abfcls-1{fill:none}…" at bounding box center [315, 146] width 631 height 293
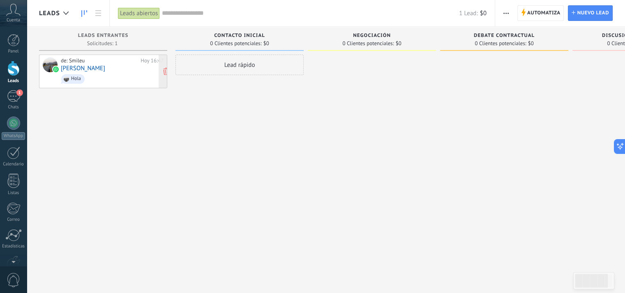
click at [44, 62] on div at bounding box center [50, 65] width 15 height 15
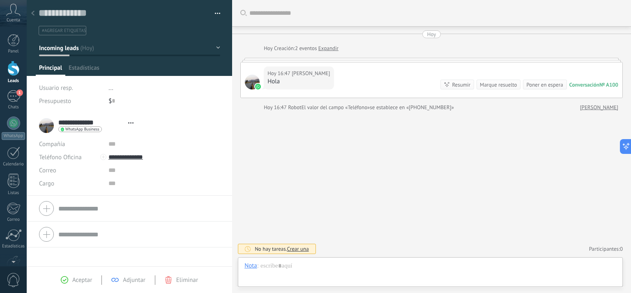
scroll to position [12, 0]
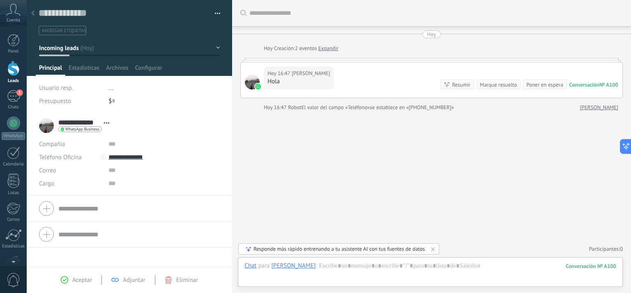
click at [51, 124] on div "**********" at bounding box center [76, 126] width 74 height 21
click at [46, 122] on div "**********" at bounding box center [76, 126] width 74 height 21
click at [90, 128] on span "WhatsApp Business" at bounding box center [82, 129] width 34 height 4
click at [183, 140] on div at bounding box center [315, 146] width 631 height 293
click at [49, 123] on div "**********" at bounding box center [76, 126] width 74 height 21
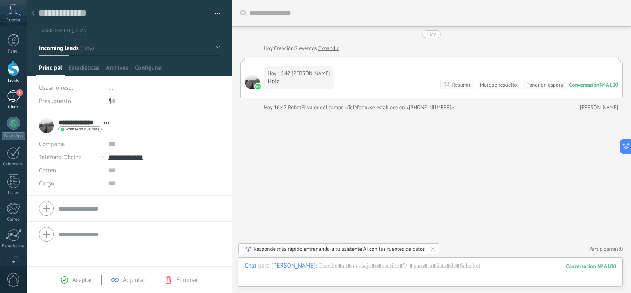
click at [15, 93] on div "1" at bounding box center [13, 96] width 13 height 12
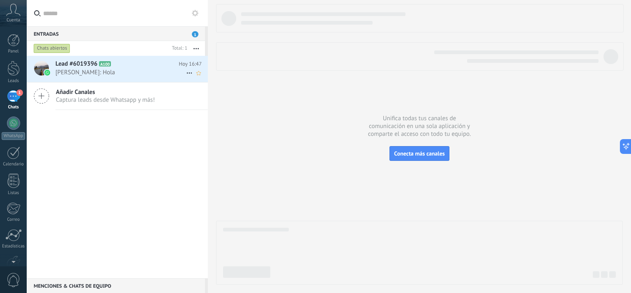
click at [174, 75] on span "[PERSON_NAME]: Hola" at bounding box center [120, 73] width 131 height 8
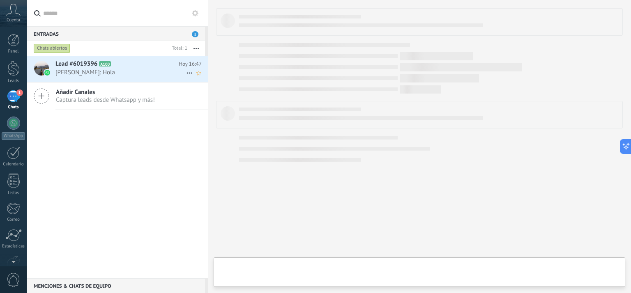
type textarea "**********"
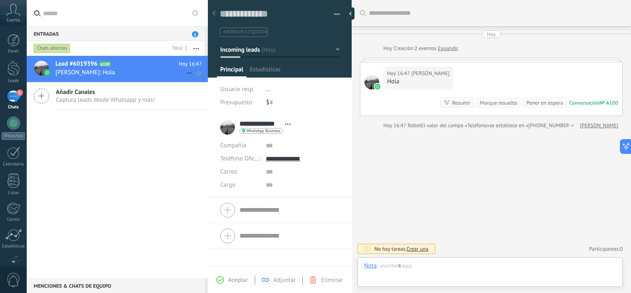
scroll to position [12, 0]
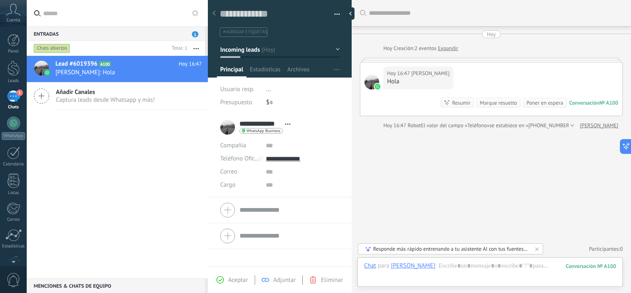
click at [16, 14] on icon at bounding box center [13, 10] width 14 height 12
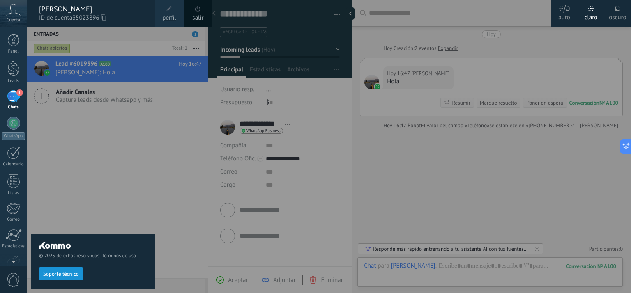
click at [133, 159] on div "© 2025 derechos reservados | Términos de uso Soporte técnico" at bounding box center [93, 160] width 124 height 267
click at [324, 111] on div at bounding box center [342, 146] width 631 height 293
